Goal: Find specific page/section: Find specific page/section

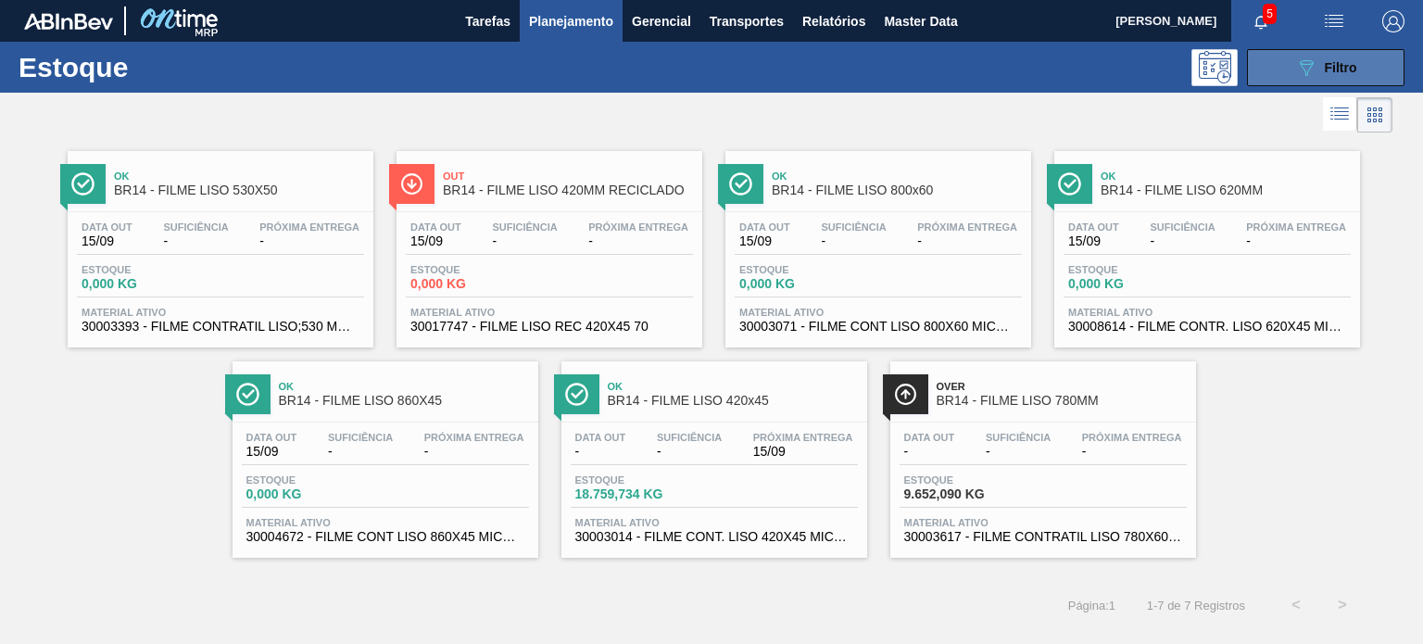
click at [1285, 71] on button "089F7B8B-B2A5-4AFE-B5C0-19BA573D28AC Filtro" at bounding box center [1326, 67] width 158 height 37
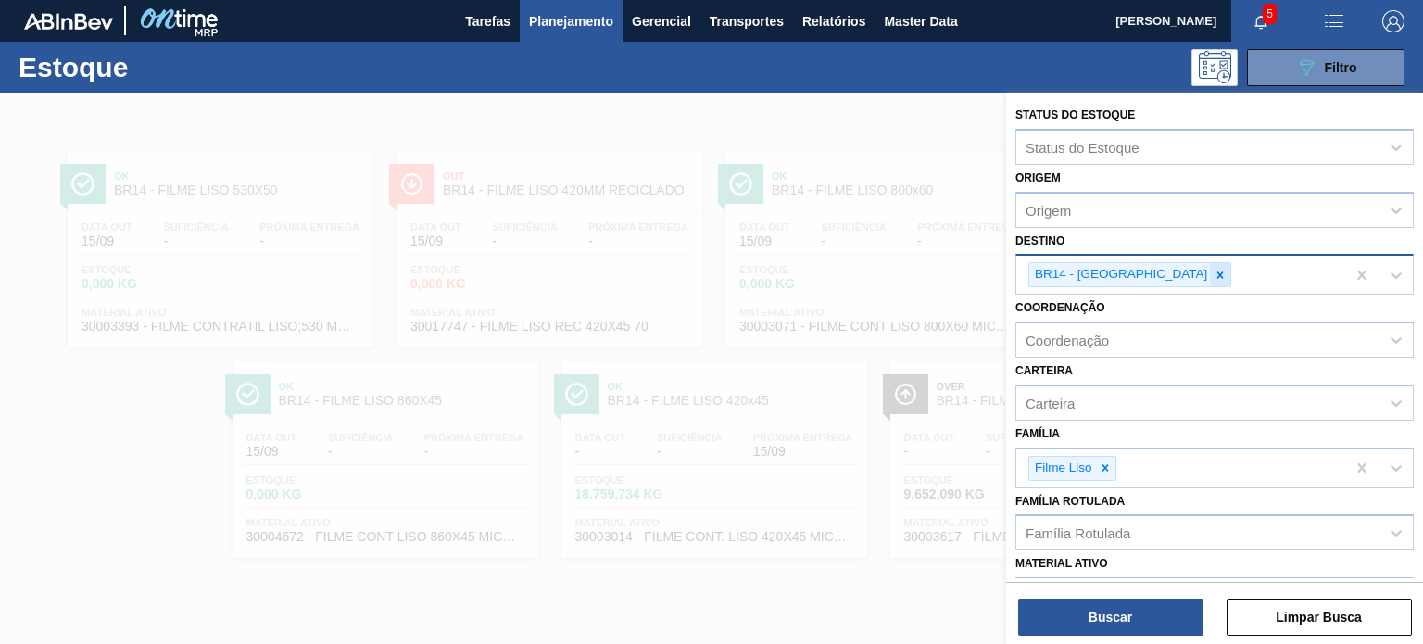
click at [1214, 271] on icon at bounding box center [1220, 275] width 13 height 13
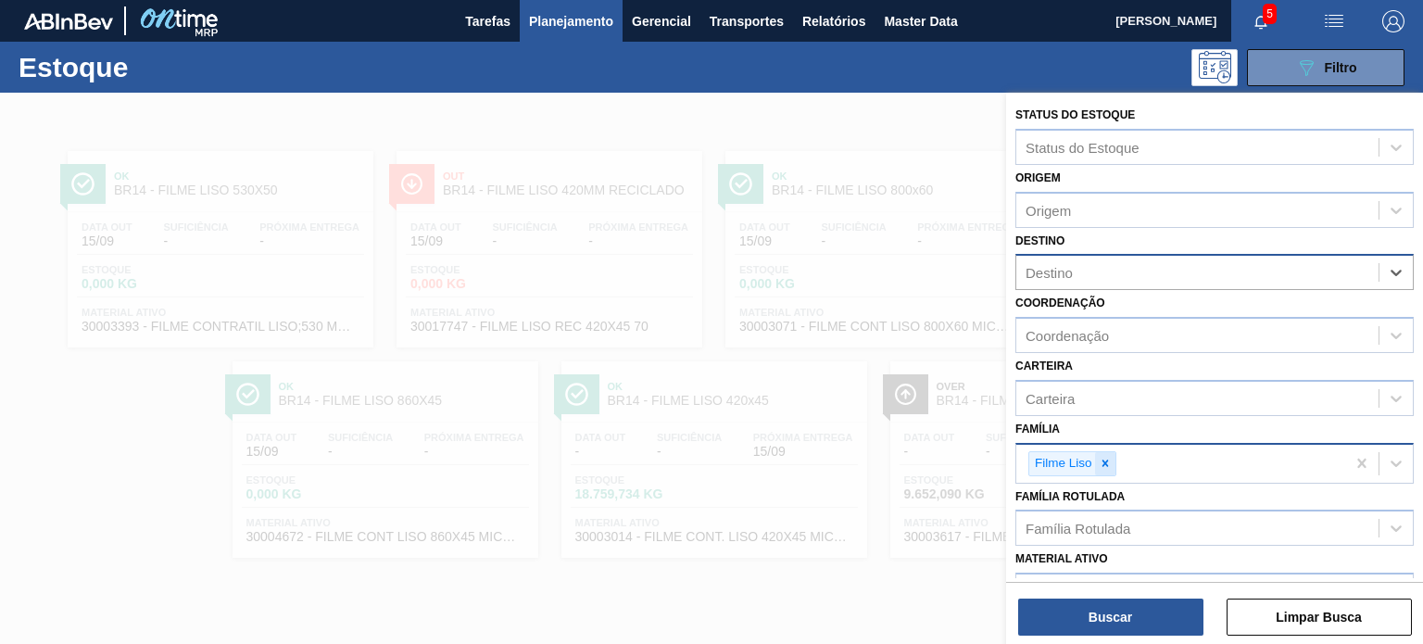
click at [1108, 466] on icon at bounding box center [1105, 463] width 13 height 13
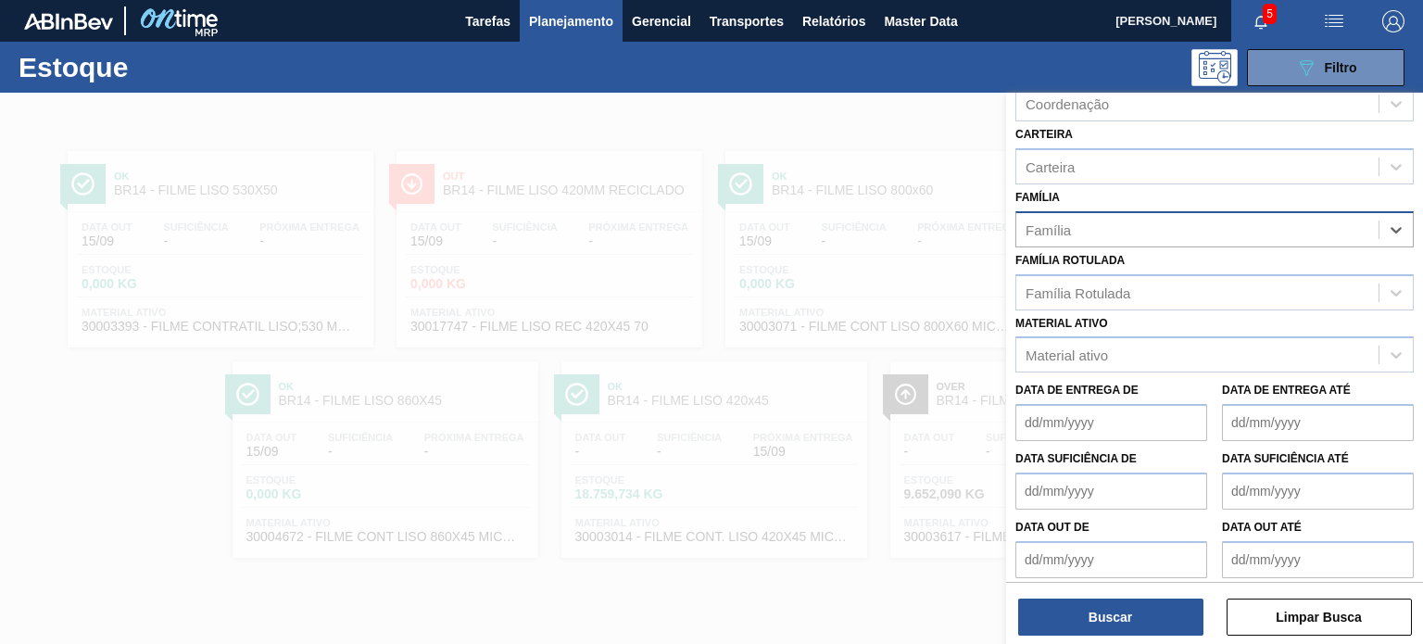
scroll to position [236, 0]
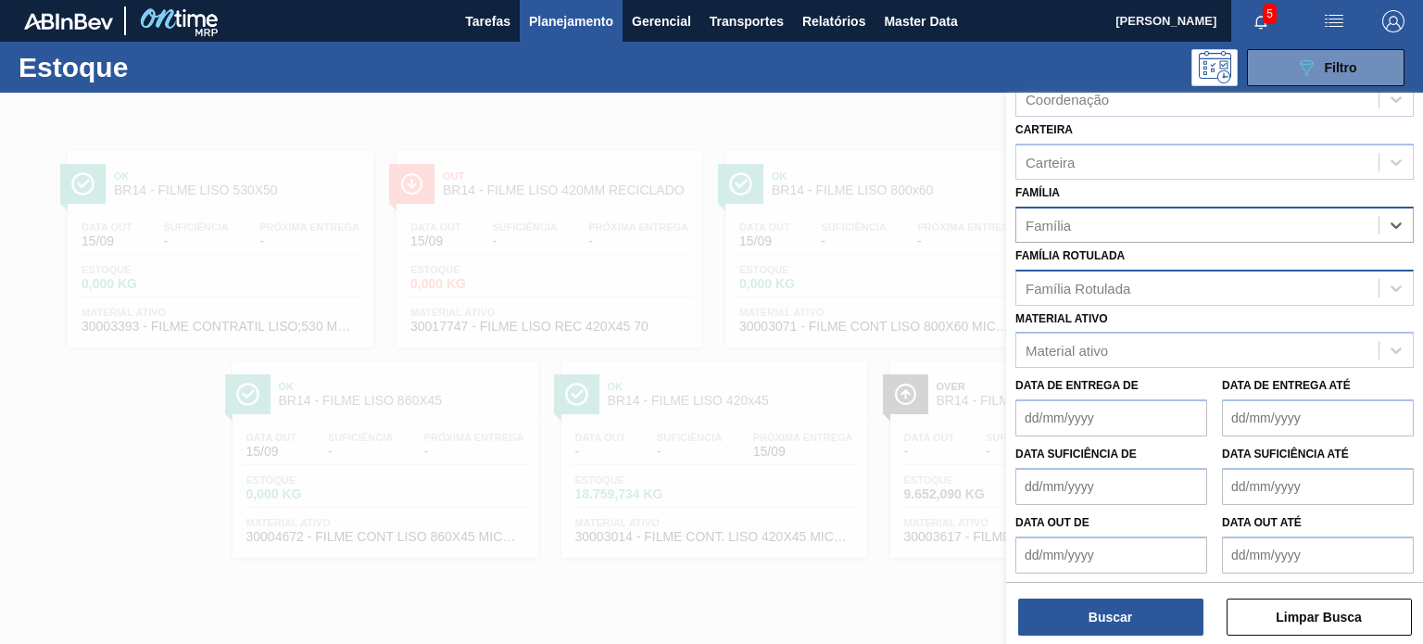
click at [1129, 286] on div "Família Rotulada" at bounding box center [1078, 288] width 105 height 16
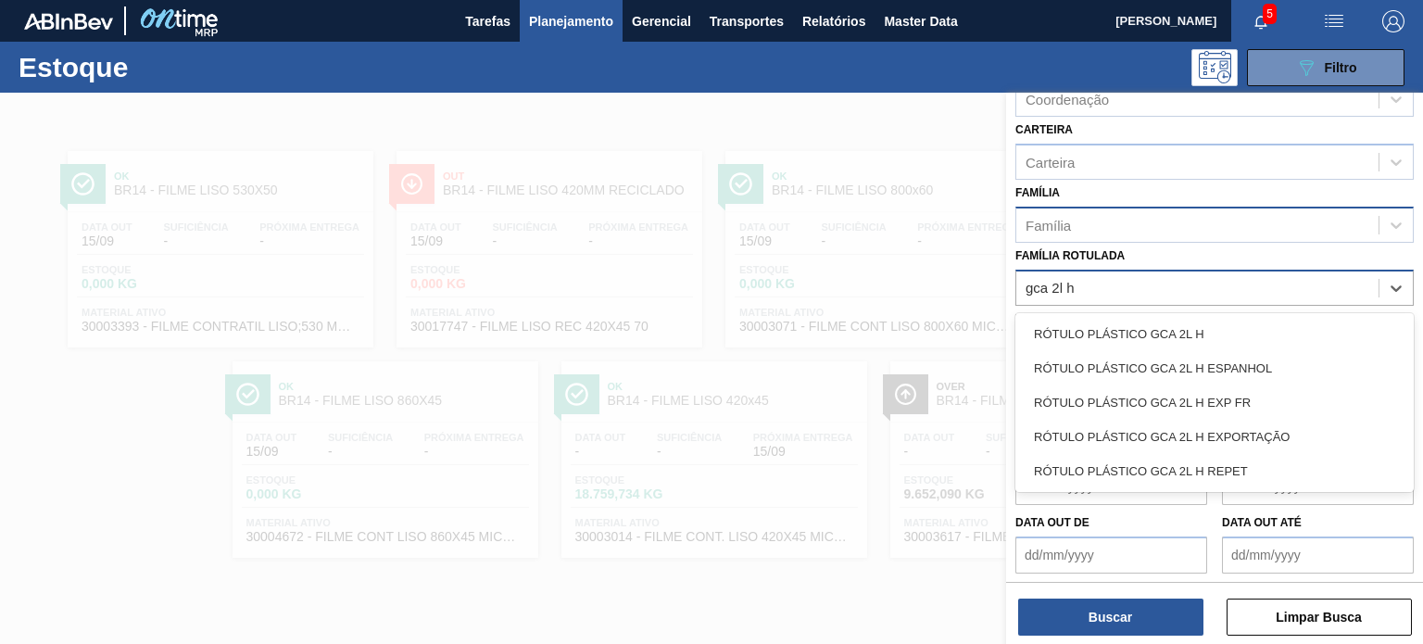
type Rotulada "gca 2l h"
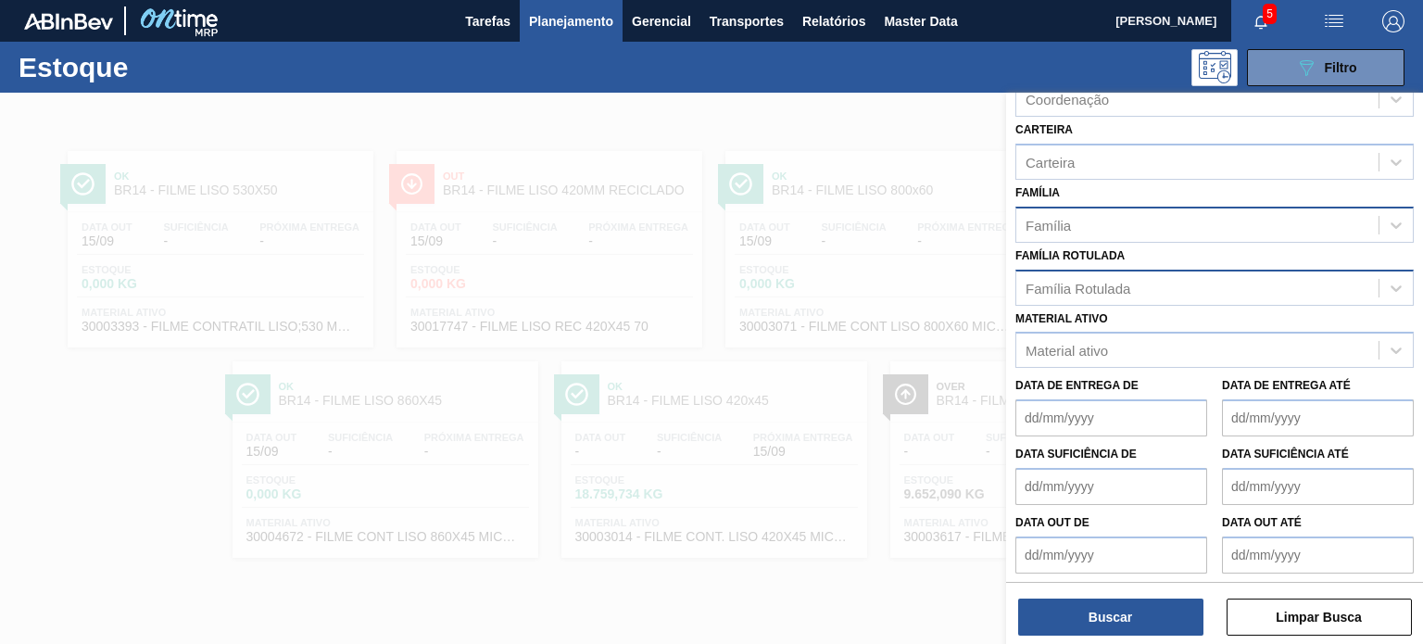
click at [1167, 307] on div "Material ativo Material ativo" at bounding box center [1215, 337] width 398 height 63
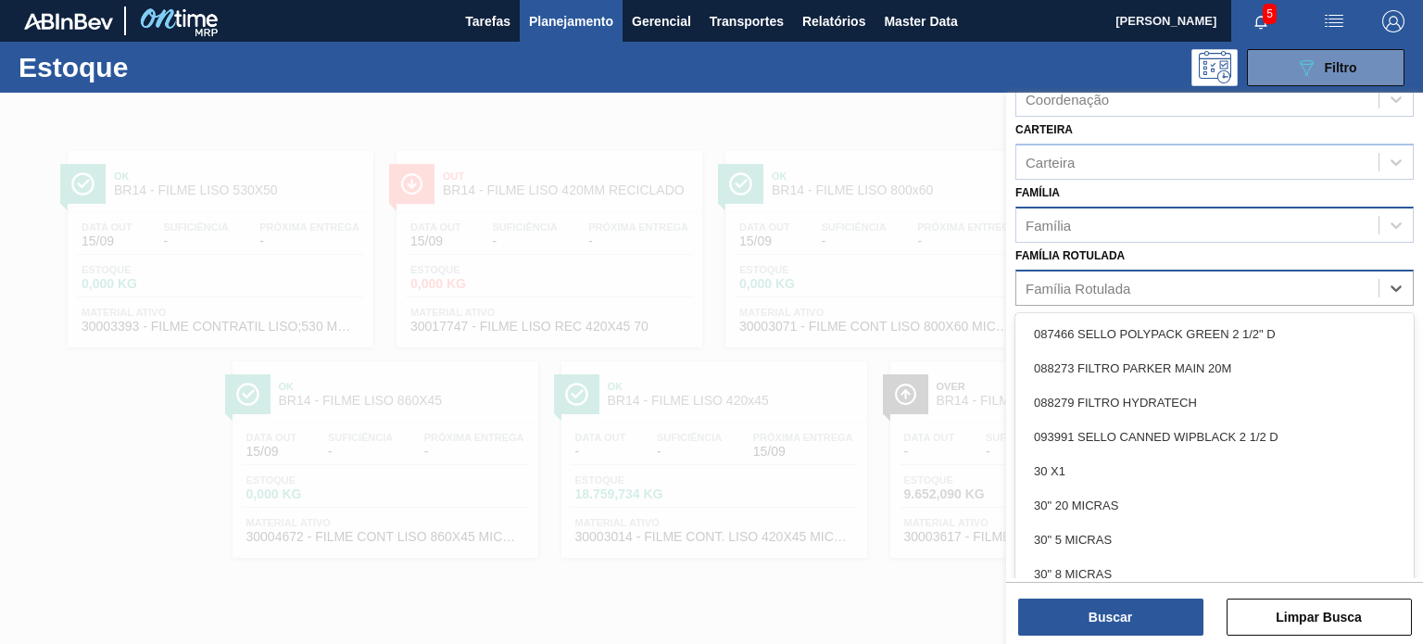
click at [1153, 284] on div "Família Rotulada" at bounding box center [1197, 287] width 362 height 27
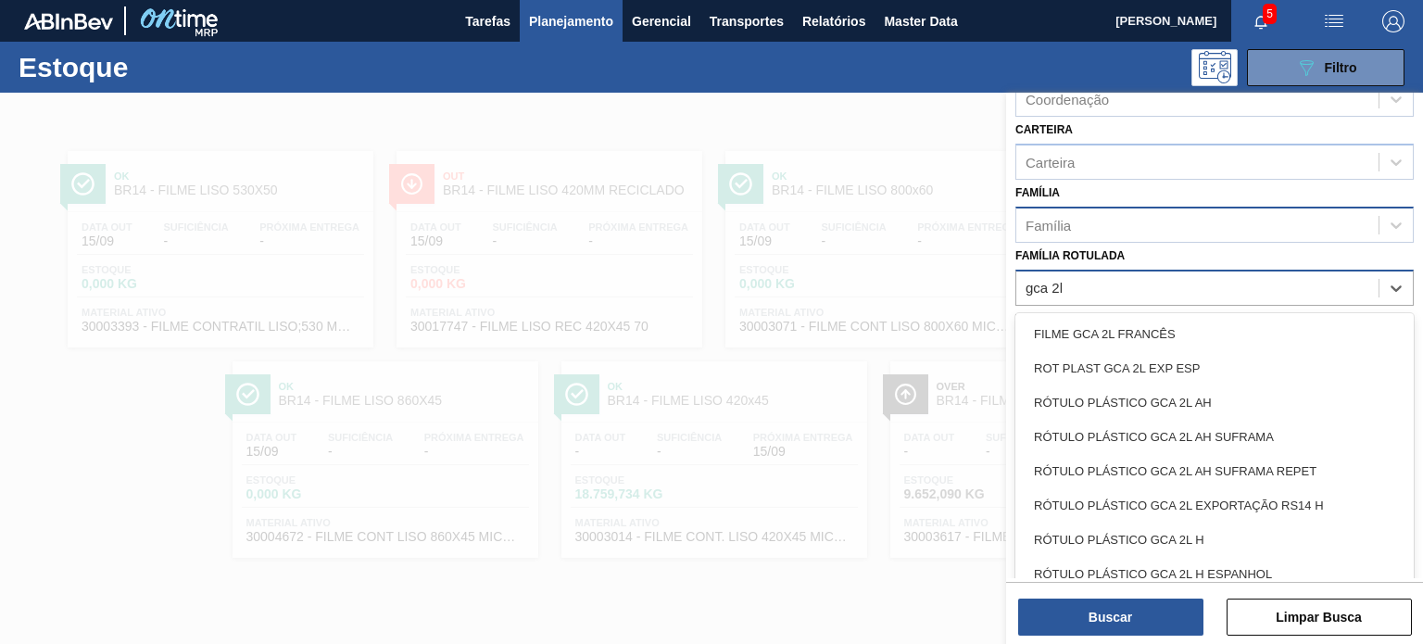
type Rotulada "gca 2l h"
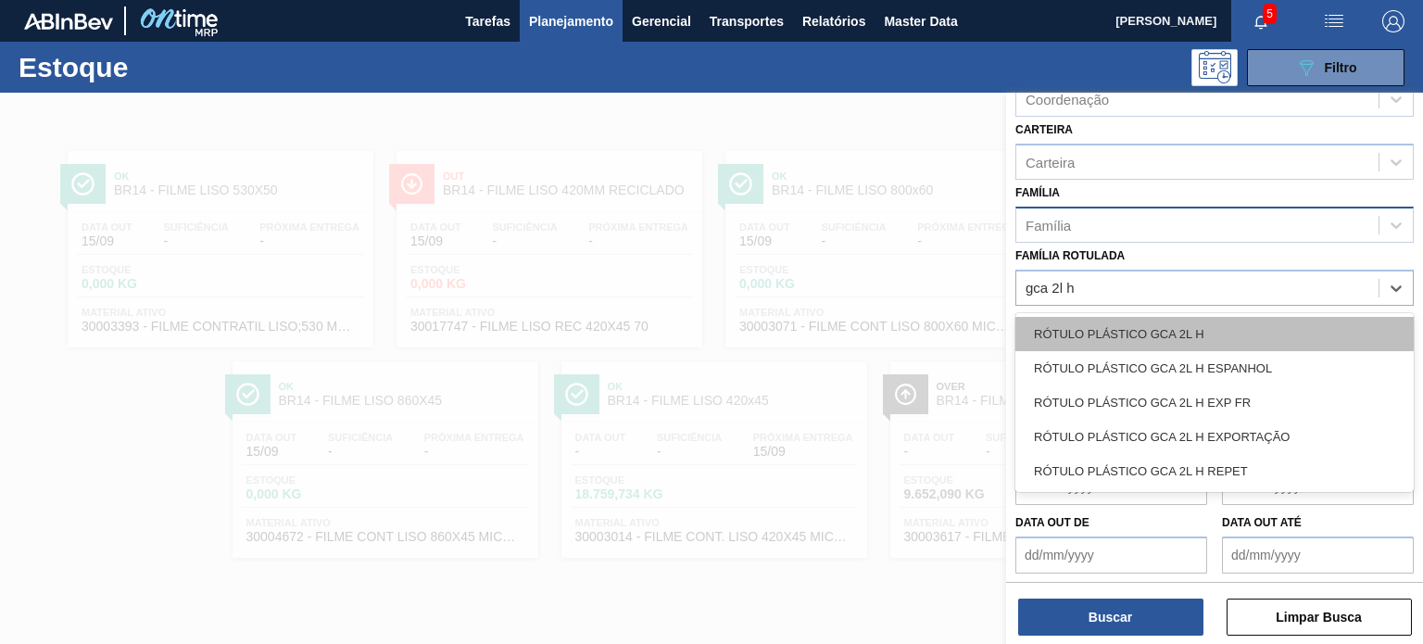
click at [1160, 325] on div "RÓTULO PLÁSTICO GCA 2L H" at bounding box center [1215, 334] width 398 height 34
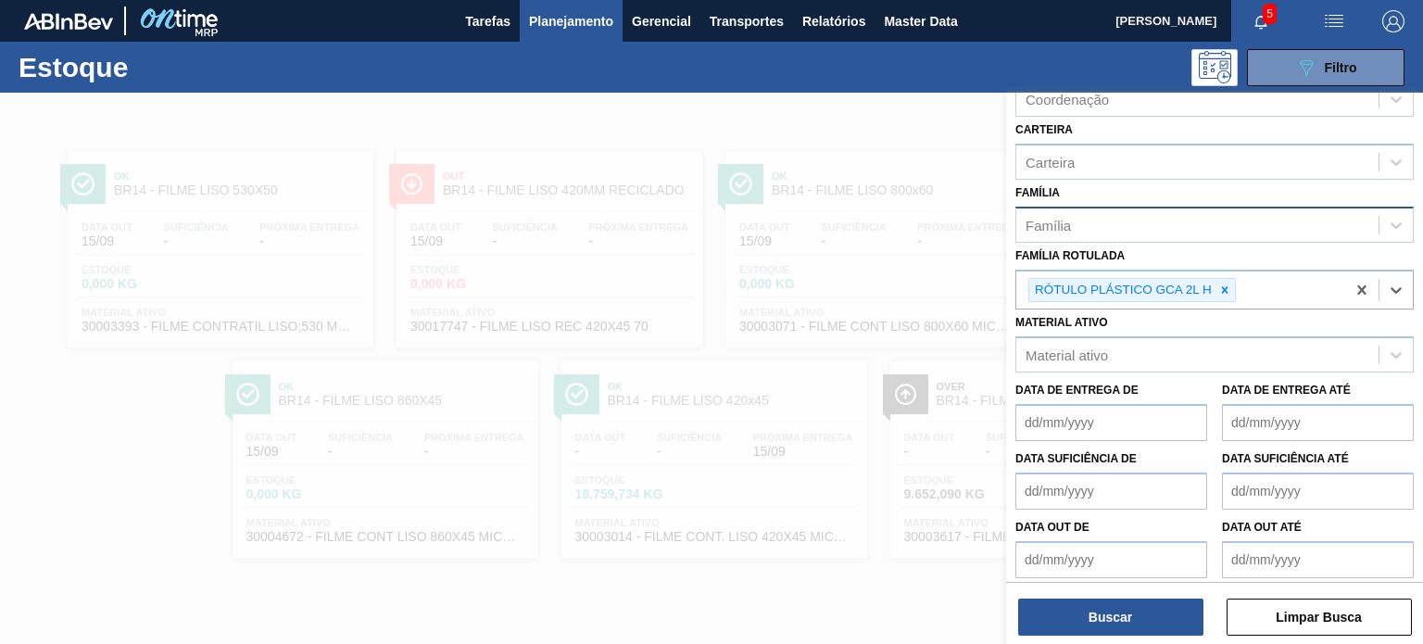
click at [1149, 596] on div "Buscar Limpar Busca" at bounding box center [1214, 608] width 417 height 52
click at [1144, 600] on button "Buscar" at bounding box center [1110, 617] width 185 height 37
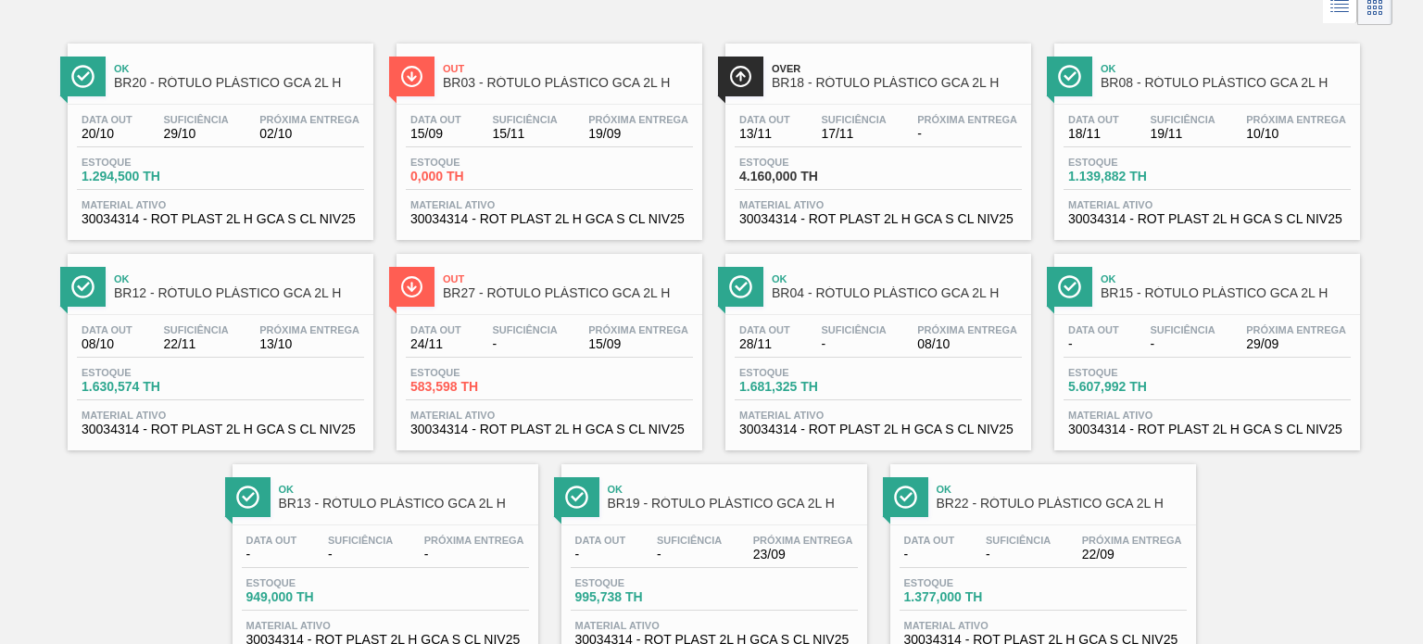
scroll to position [75, 0]
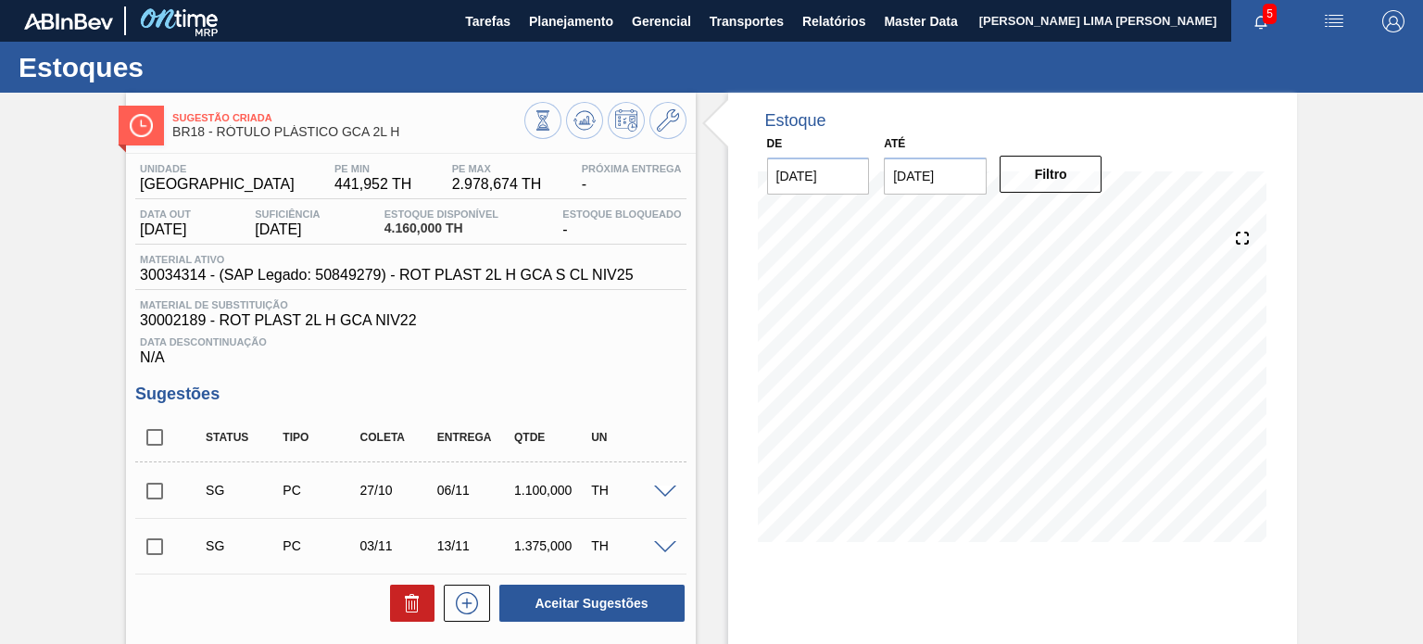
click at [563, 135] on div at bounding box center [605, 123] width 162 height 42
click at [543, 117] on icon at bounding box center [543, 118] width 6 height 6
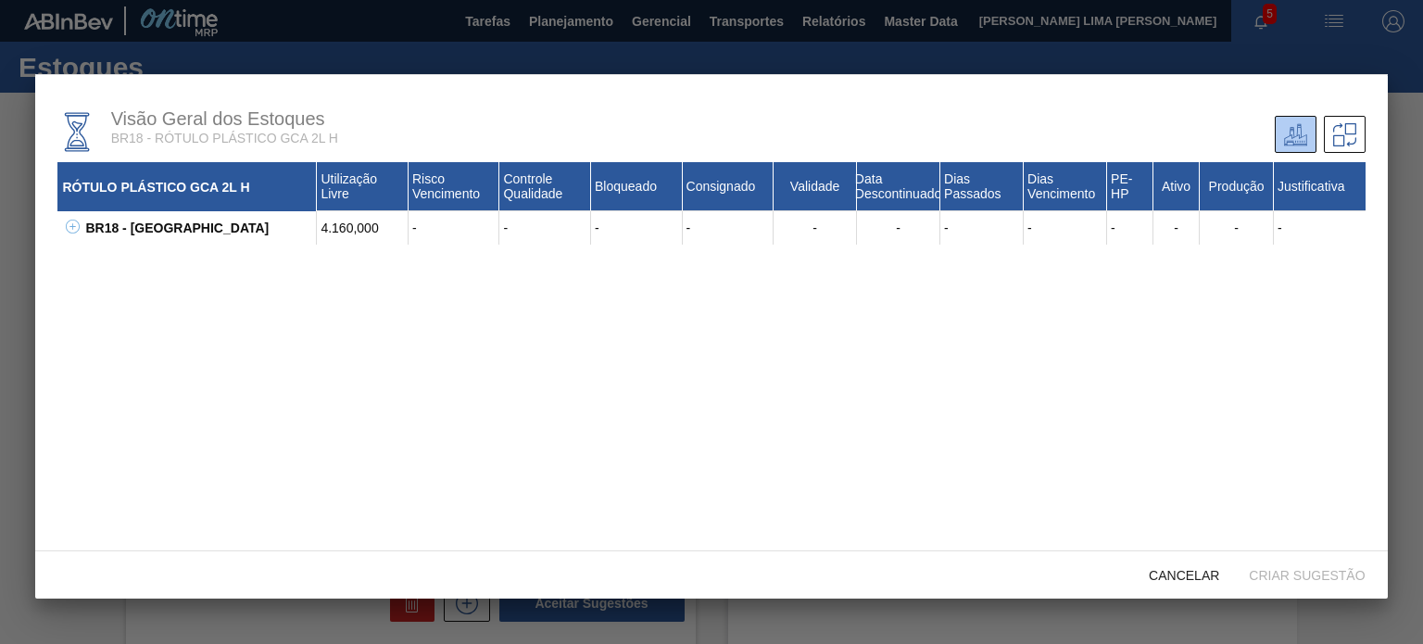
click at [83, 226] on div "BR18 - Pernambuco" at bounding box center [199, 227] width 236 height 33
click at [78, 225] on icon at bounding box center [73, 227] width 14 height 14
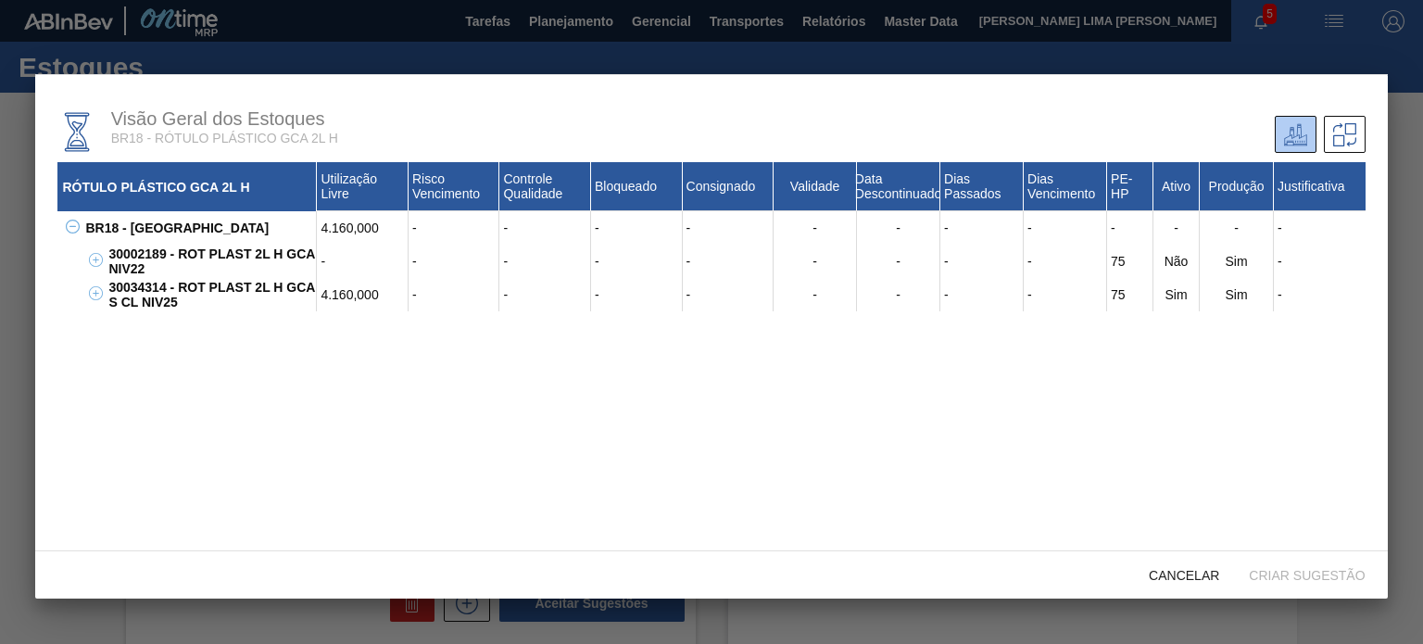
click at [145, 291] on div "30034314 - ROT PLAST 2L H GCA S CL NIV25" at bounding box center [210, 294] width 213 height 33
copy div "30034314"
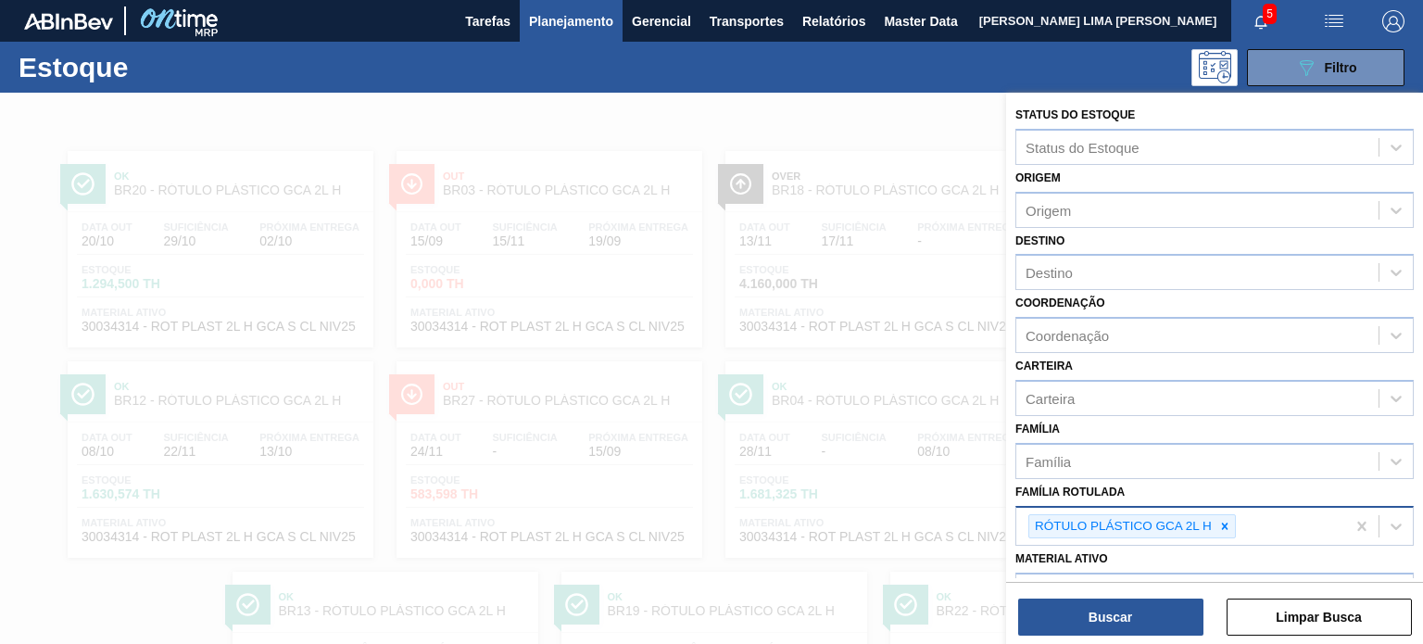
scroll to position [236, 0]
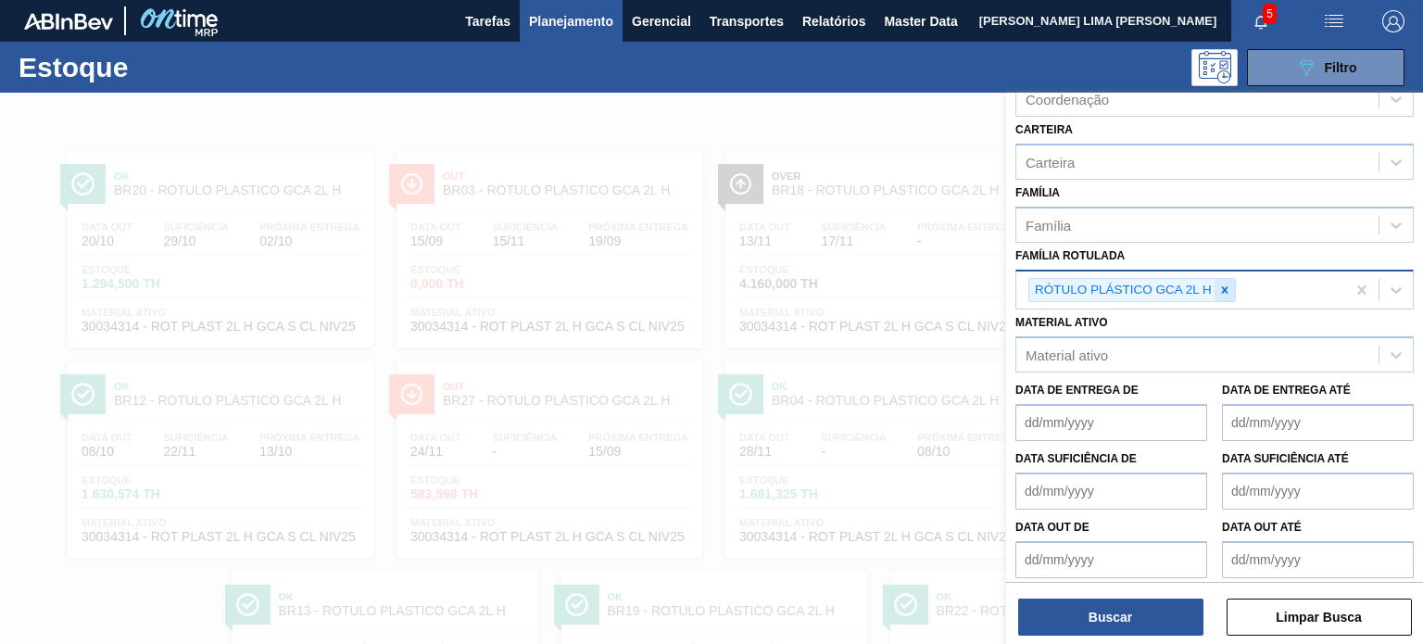
click at [1231, 286] on div at bounding box center [1225, 290] width 20 height 23
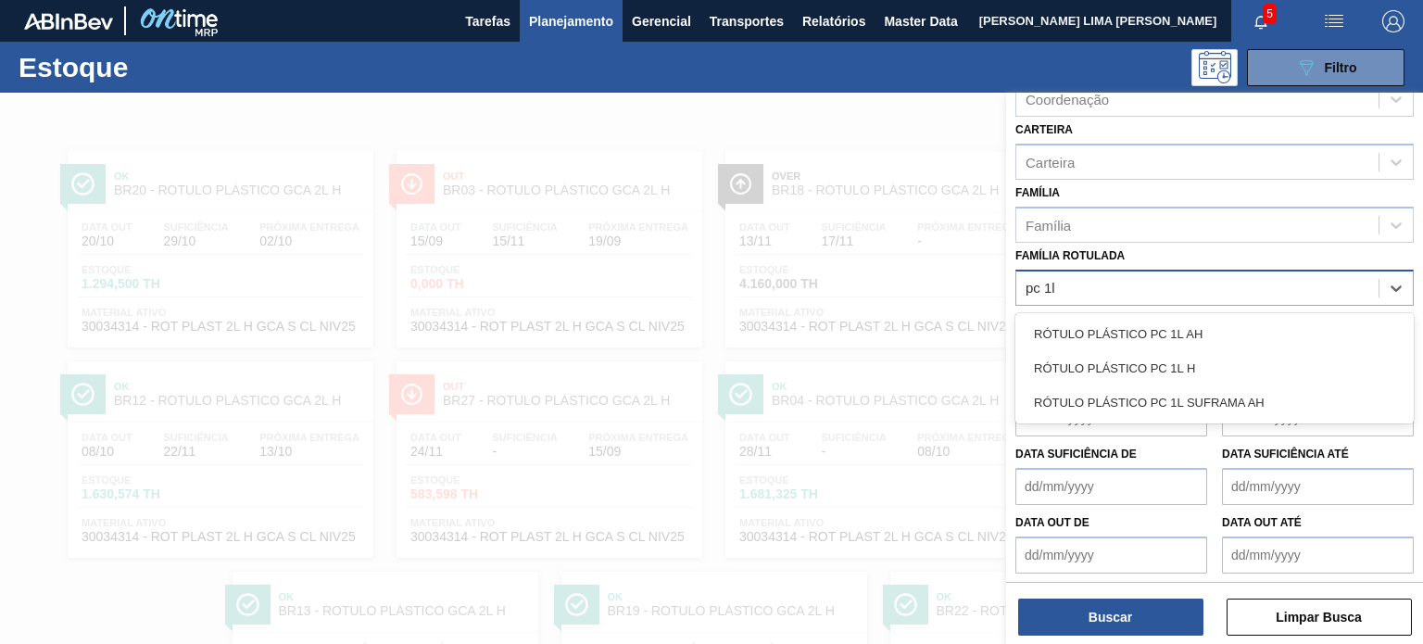
type Rotulada "pc 1l h"
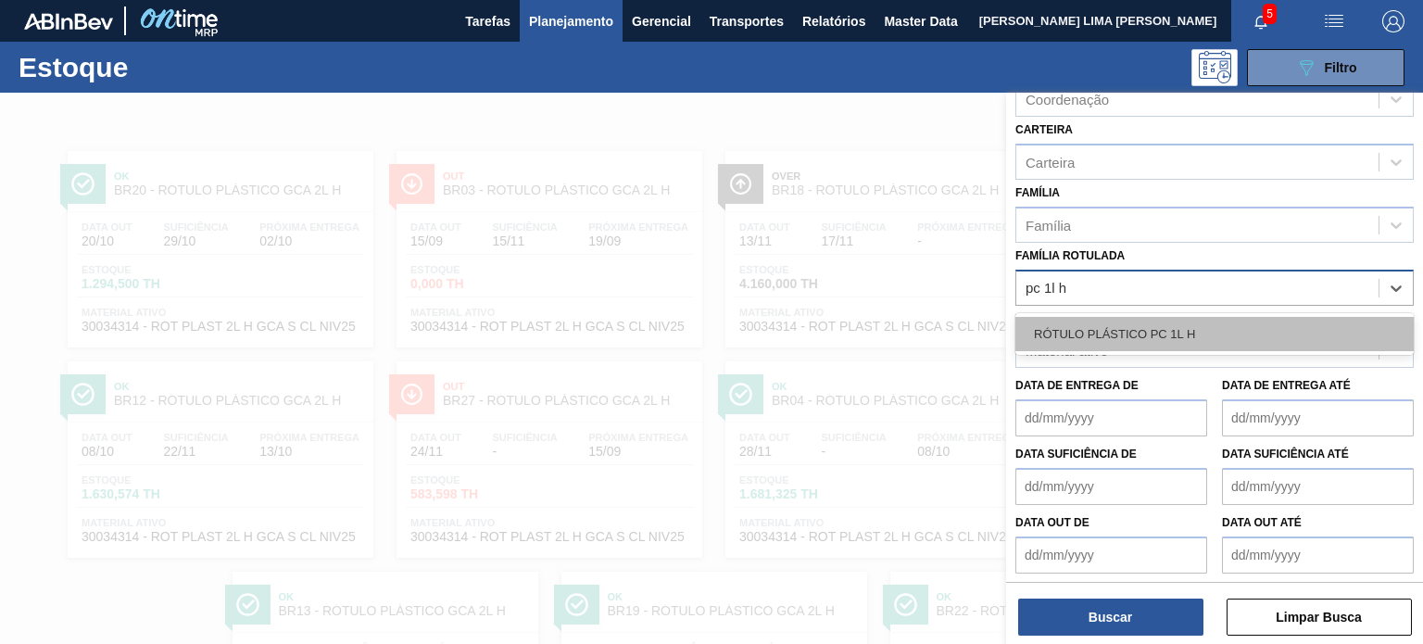
click at [1155, 327] on div "RÓTULO PLÁSTICO PC 1L H" at bounding box center [1215, 334] width 398 height 34
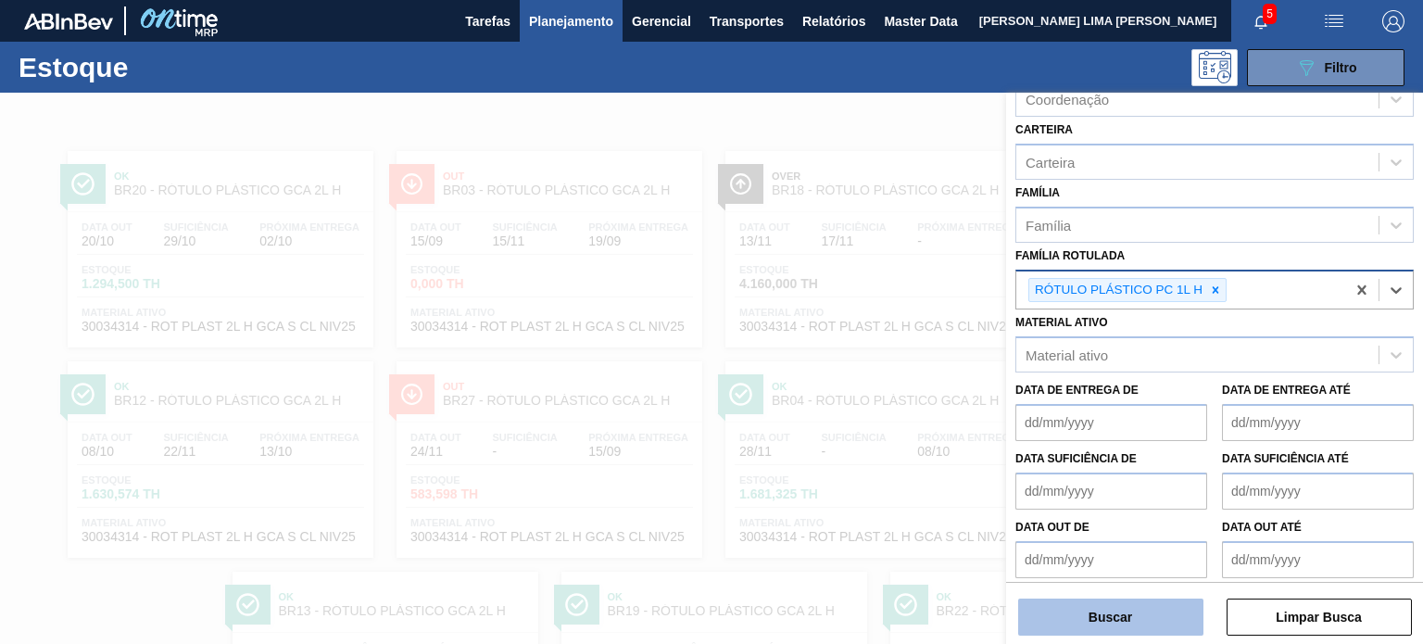
click at [1155, 614] on button "Buscar" at bounding box center [1110, 617] width 185 height 37
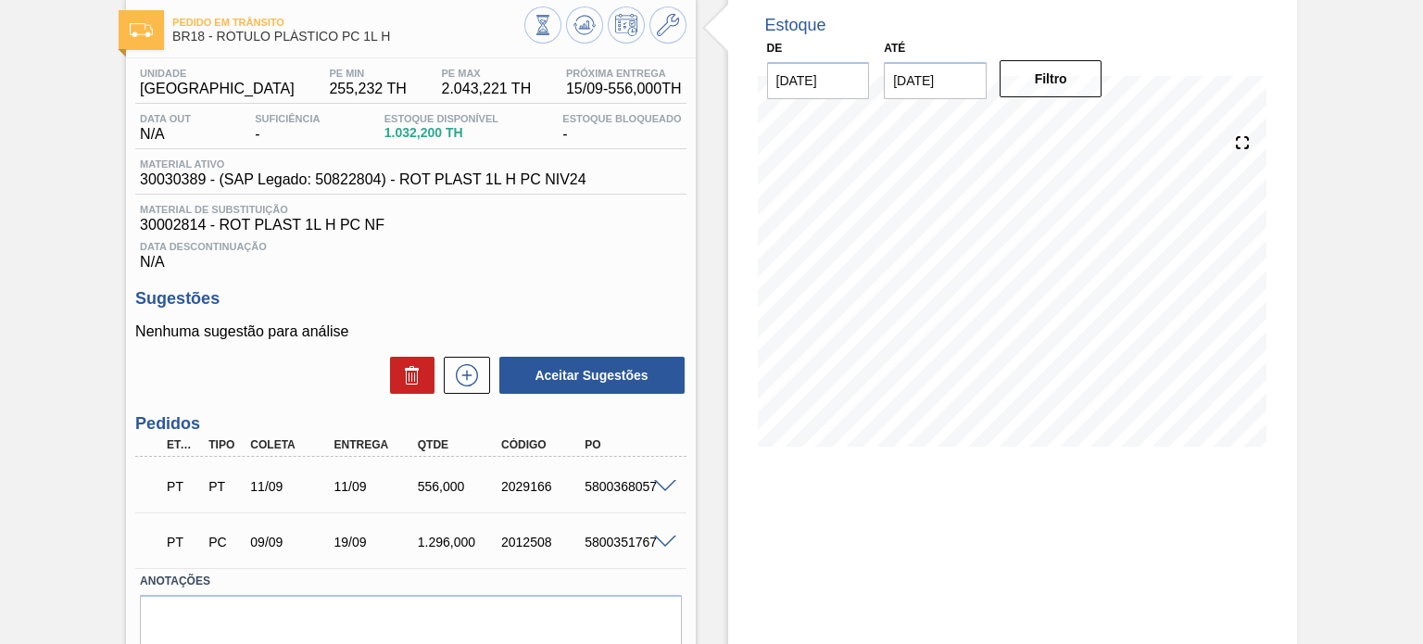
scroll to position [171, 0]
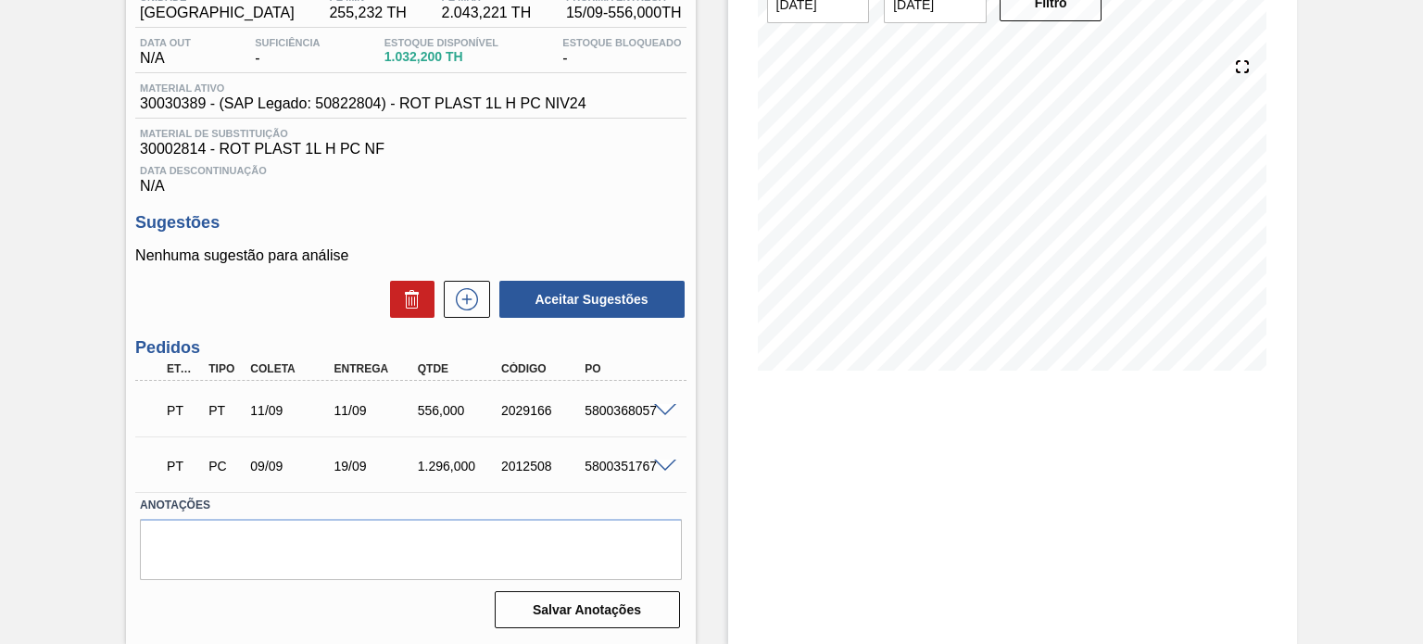
click at [654, 412] on span at bounding box center [665, 411] width 22 height 14
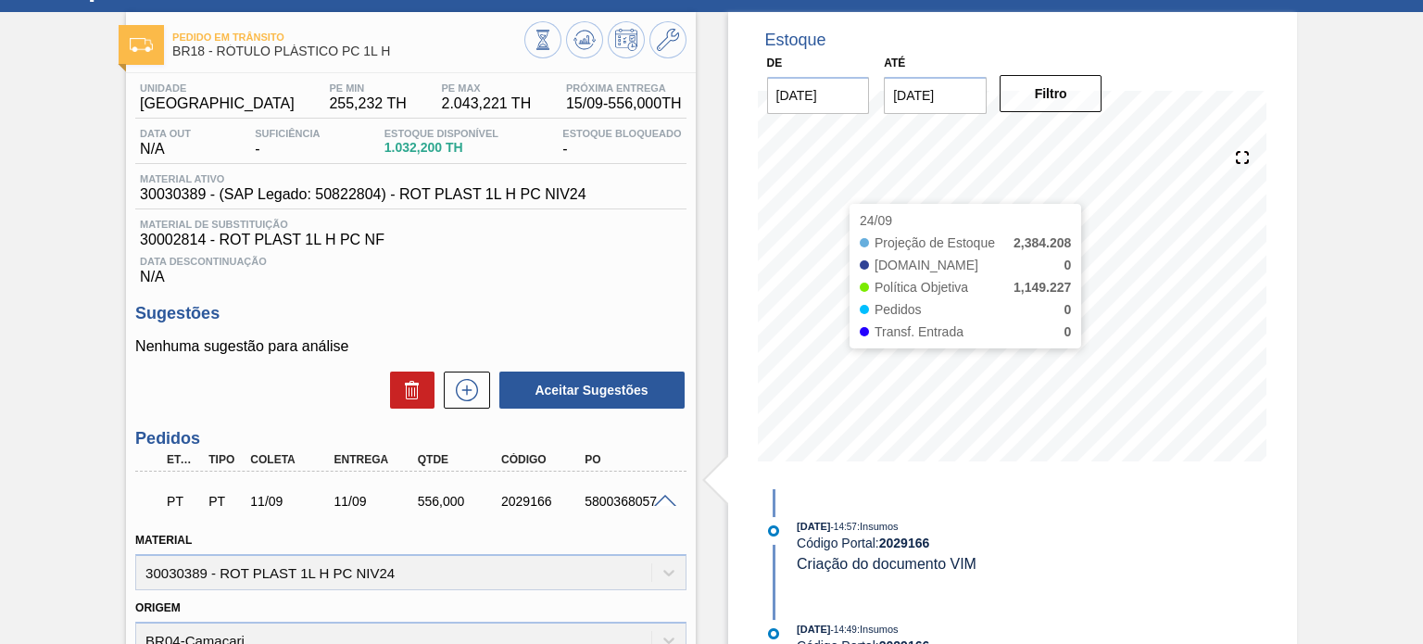
scroll to position [0, 0]
